Goal: Transaction & Acquisition: Obtain resource

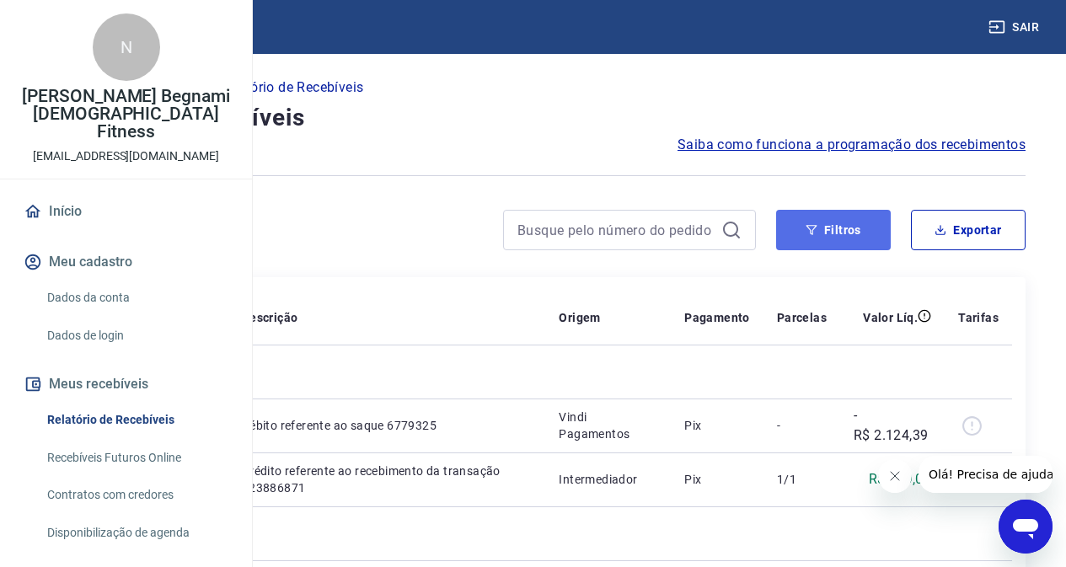
click at [823, 238] on button "Filtros" at bounding box center [833, 230] width 115 height 40
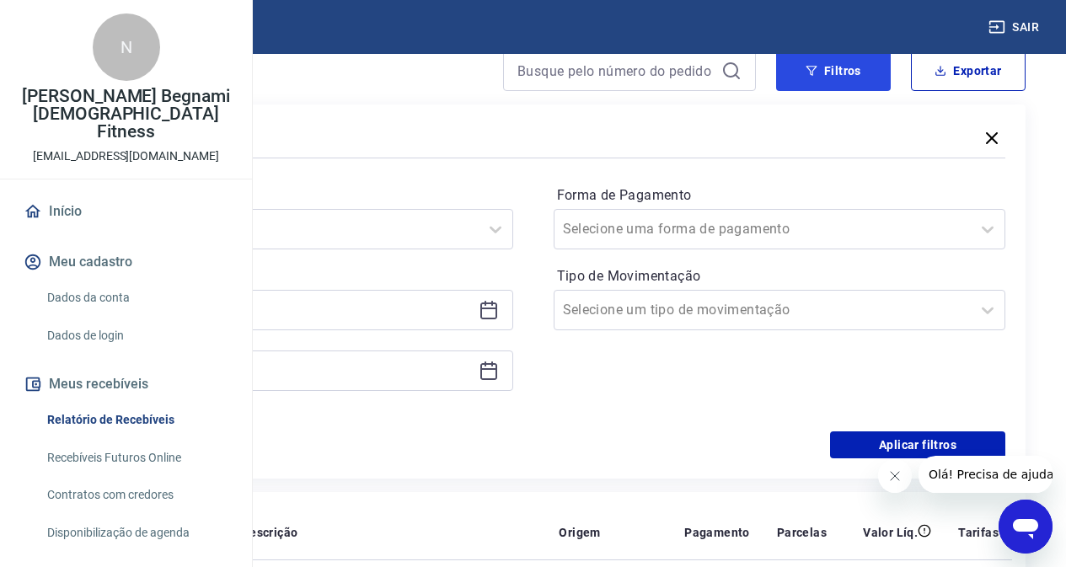
scroll to position [169, 0]
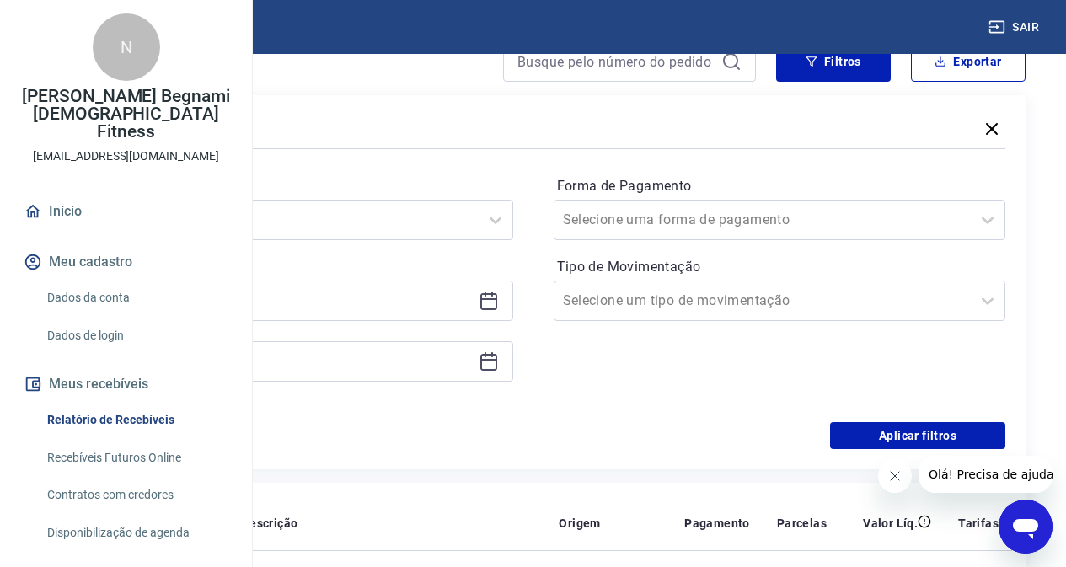
click at [497, 300] on icon at bounding box center [488, 299] width 17 height 2
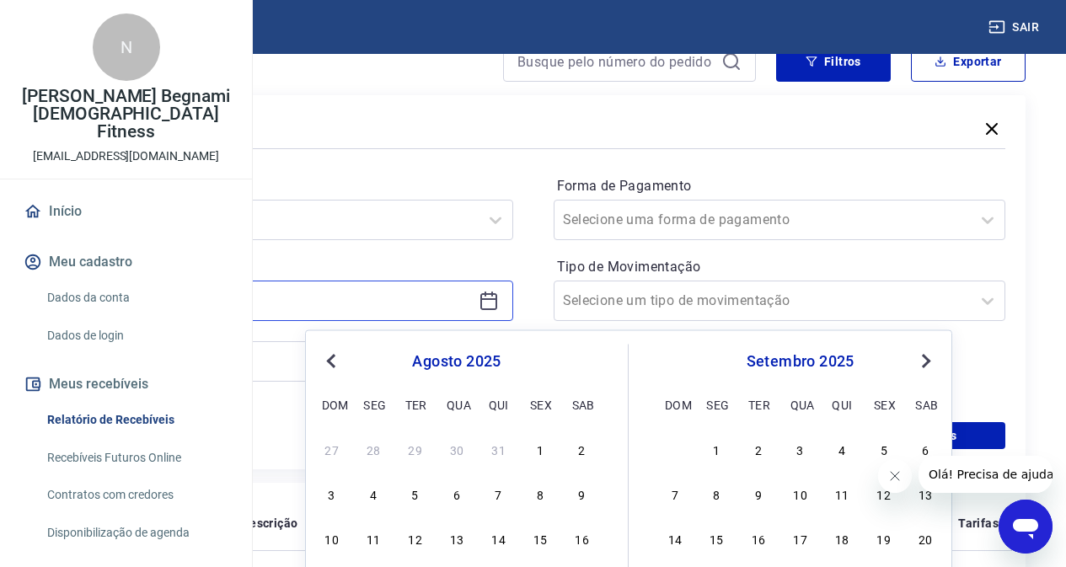
scroll to position [337, 0]
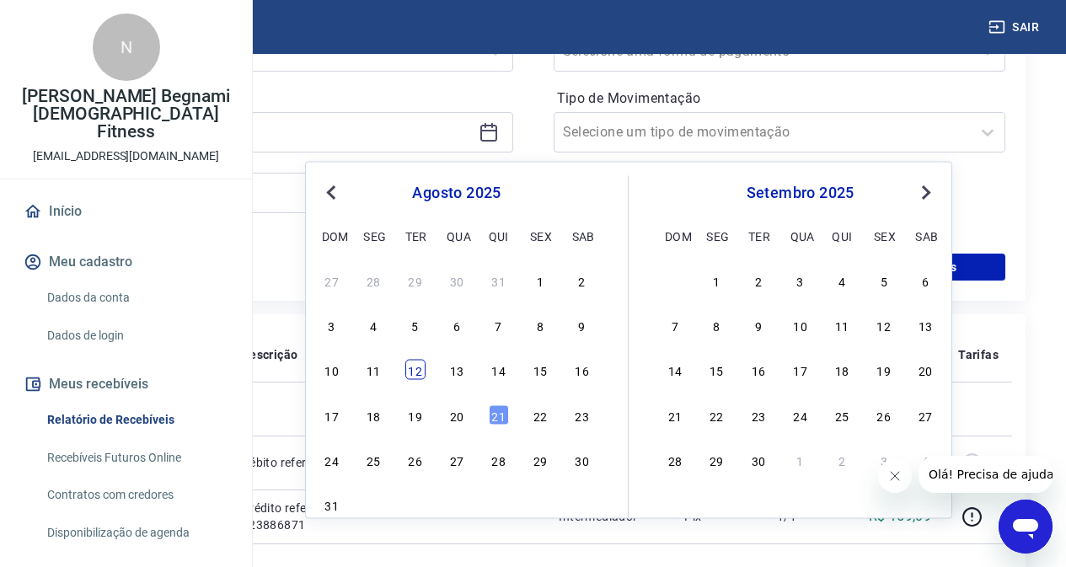
click at [420, 368] on div "12" at bounding box center [415, 370] width 20 height 20
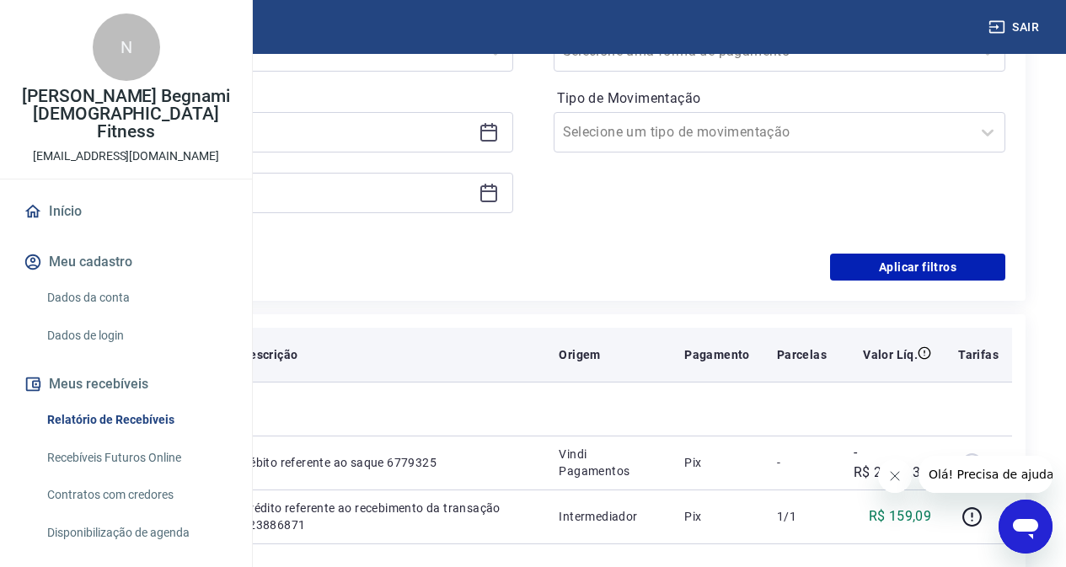
type input "[DATE]"
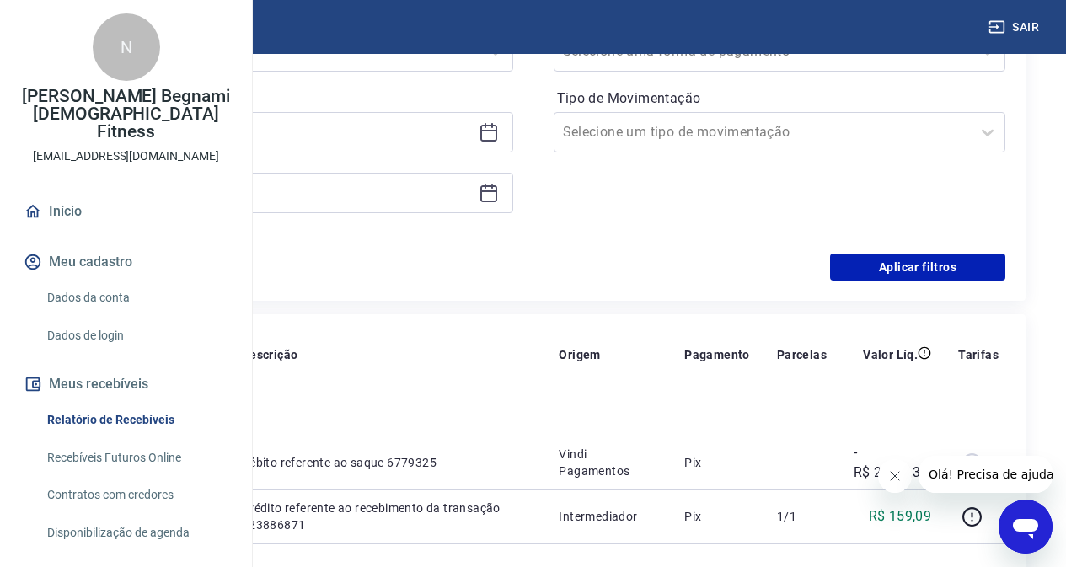
click at [499, 196] on icon at bounding box center [489, 193] width 20 height 20
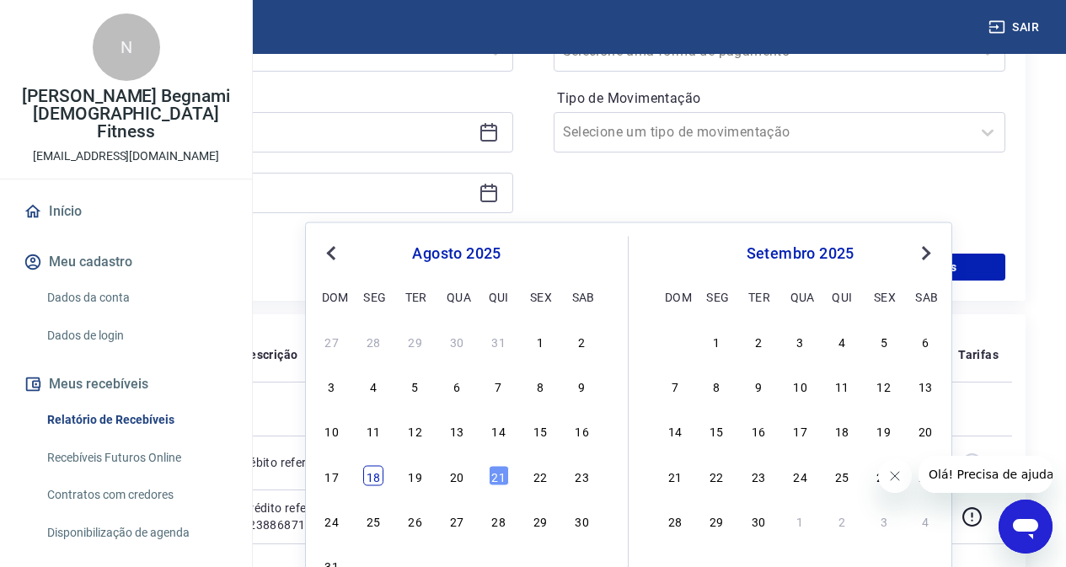
click at [380, 476] on div "18" at bounding box center [373, 475] width 20 height 20
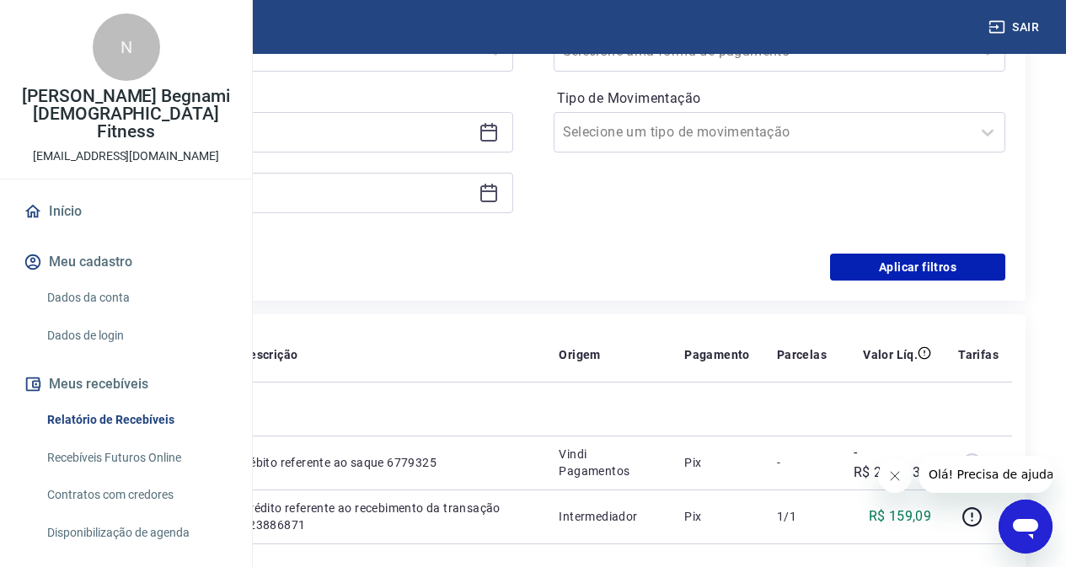
type input "[DATE]"
click at [934, 282] on div "Filtros Período Selecione um período Período personalizado Selected date: [DATE…" at bounding box center [532, 114] width 985 height 374
click at [941, 270] on button "Aplicar filtros" at bounding box center [917, 267] width 175 height 27
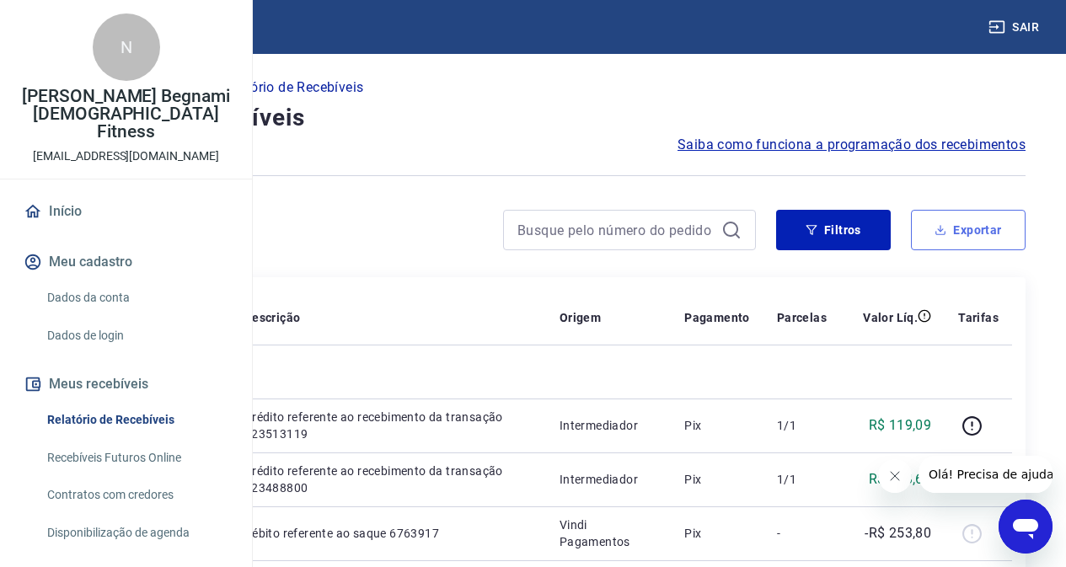
click at [974, 234] on button "Exportar" at bounding box center [968, 230] width 115 height 40
type input "[DATE]"
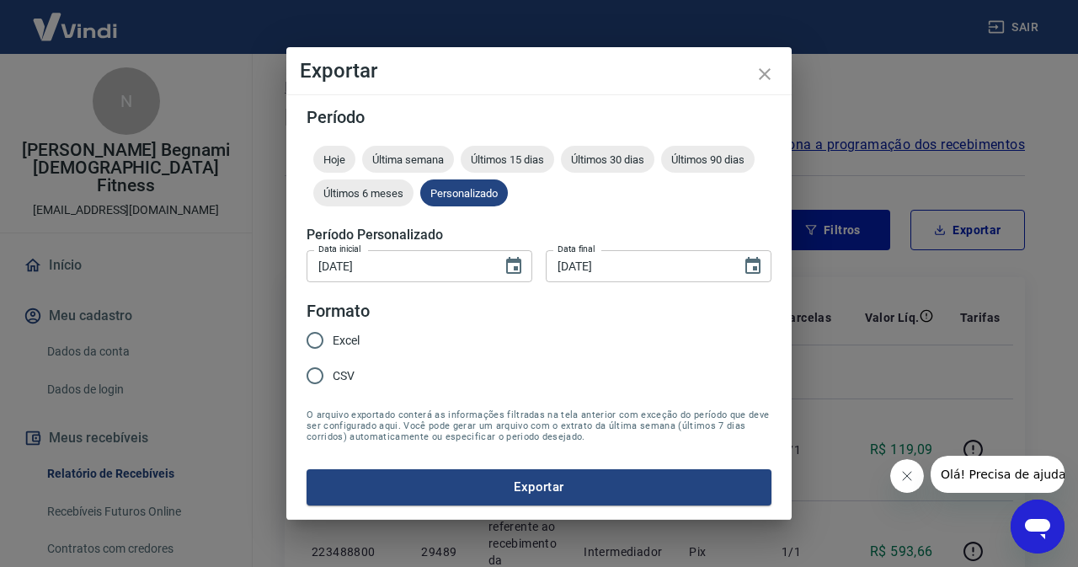
click at [350, 347] on span "Excel" at bounding box center [346, 341] width 27 height 18
click at [333, 347] on input "Excel" at bounding box center [314, 340] width 35 height 35
radio input "true"
click at [693, 490] on button "Exportar" at bounding box center [539, 486] width 465 height 35
